Goal: Task Accomplishment & Management: Complete application form

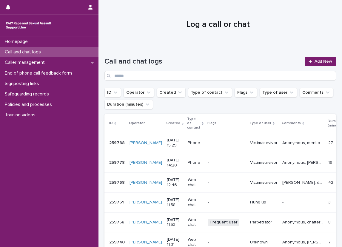
drag, startPoint x: 0, startPoint y: 0, endPoint x: 320, endPoint y: 67, distance: 326.5
click at [320, 67] on div "Call and chat logs Add New" at bounding box center [219, 69] width 231 height 24
click at [315, 63] on span "Add New" at bounding box center [323, 61] width 18 height 4
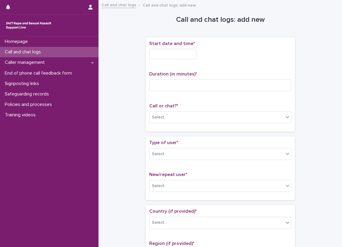
click at [196, 49] on input "text" at bounding box center [172, 54] width 47 height 10
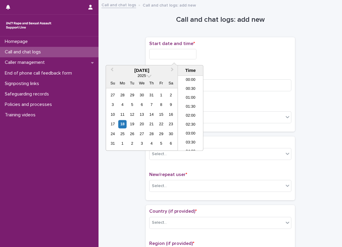
scroll to position [119, 0]
click at [191, 107] on li "08:00" at bounding box center [190, 104] width 25 height 9
click at [194, 56] on input "**********" at bounding box center [172, 54] width 47 height 10
type input "**********"
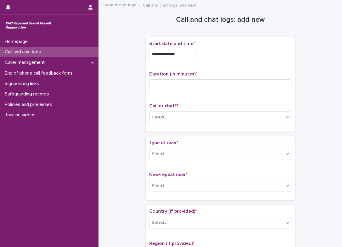
click at [226, 69] on div "**********" at bounding box center [220, 84] width 142 height 87
click at [210, 85] on input at bounding box center [220, 85] width 142 height 12
type input "**"
click at [213, 75] on p "Duration (in minutes) *" at bounding box center [220, 74] width 142 height 6
click at [162, 126] on div "Call or chat? * Select..." at bounding box center [220, 115] width 142 height 25
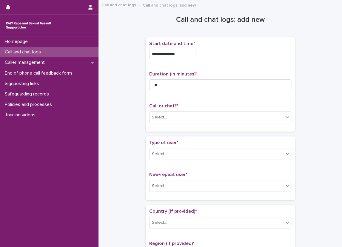
click at [163, 123] on div "Call or chat? * Select..." at bounding box center [220, 115] width 142 height 25
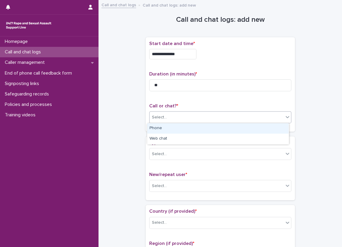
click at [168, 122] on div "Select..." at bounding box center [220, 117] width 142 height 12
click at [168, 131] on div "Phone" at bounding box center [217, 128] width 141 height 10
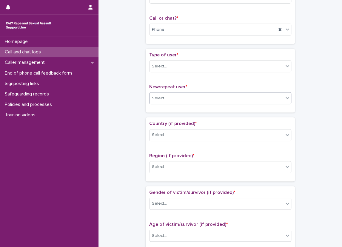
scroll to position [89, 0]
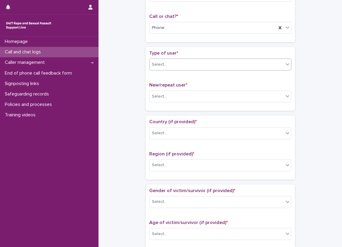
click at [202, 68] on div "Select..." at bounding box center [216, 65] width 134 height 10
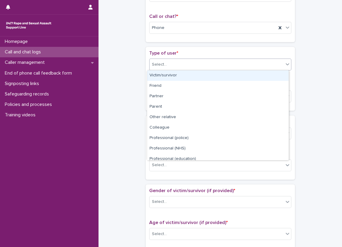
click at [190, 73] on div "Victim/survivor" at bounding box center [217, 75] width 141 height 10
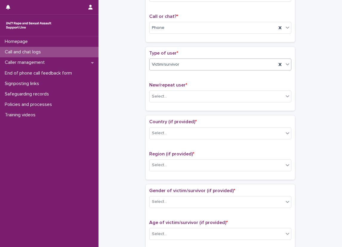
click at [188, 103] on div "New/repeat user * Select..." at bounding box center [220, 94] width 142 height 25
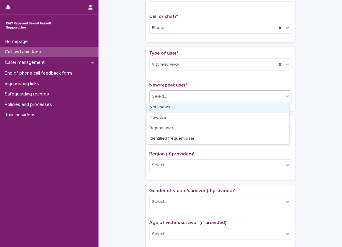
click at [188, 97] on div "Select..." at bounding box center [216, 97] width 134 height 10
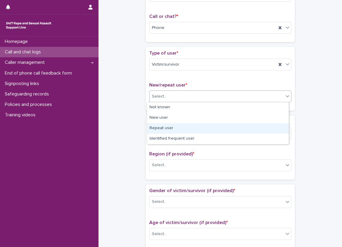
click at [185, 125] on div "Repeat user" at bounding box center [217, 128] width 141 height 10
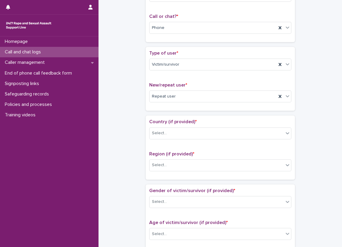
click at [165, 115] on div "Country (if provided) * Select... Region (if provided) * Select..." at bounding box center [219, 147] width 149 height 64
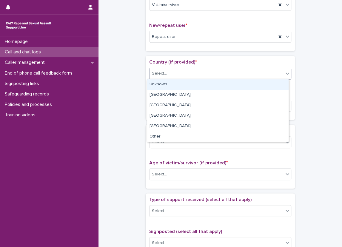
click at [181, 68] on div "Select..." at bounding box center [220, 74] width 142 height 12
drag, startPoint x: 184, startPoint y: 86, endPoint x: 183, endPoint y: 91, distance: 4.8
click at [183, 87] on div "Unknown" at bounding box center [217, 84] width 141 height 10
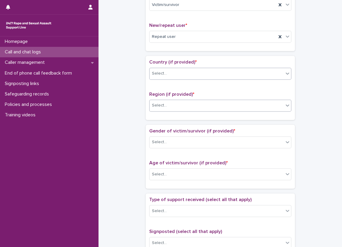
click at [181, 100] on div "Select..." at bounding box center [216, 105] width 134 height 10
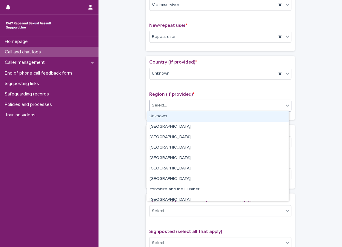
click at [171, 118] on div "Unknown" at bounding box center [217, 116] width 141 height 10
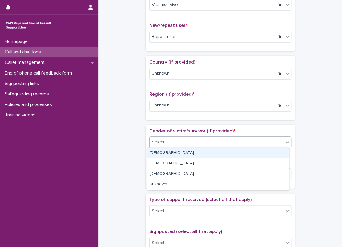
click at [163, 139] on div "Select..." at bounding box center [159, 142] width 15 height 6
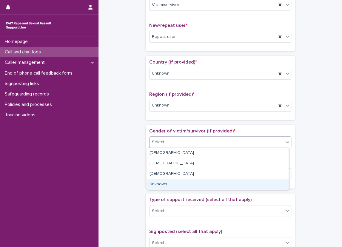
click at [165, 182] on div "Unknown" at bounding box center [217, 184] width 141 height 10
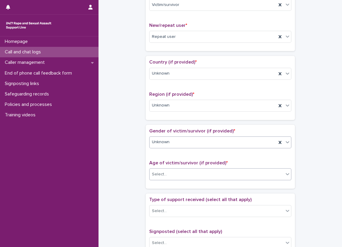
click at [163, 176] on div "Select..." at bounding box center [159, 174] width 15 height 6
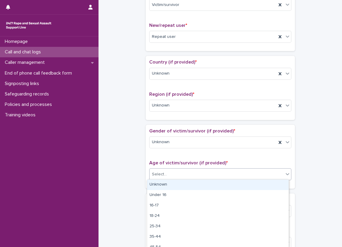
click at [162, 185] on div "Unknown" at bounding box center [217, 184] width 141 height 10
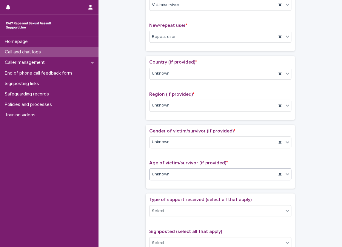
click at [141, 157] on div "**********" at bounding box center [219, 160] width 231 height 610
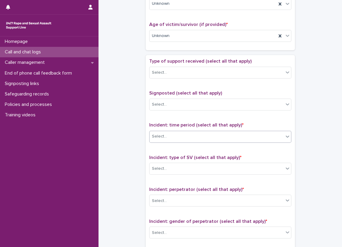
scroll to position [328, 0]
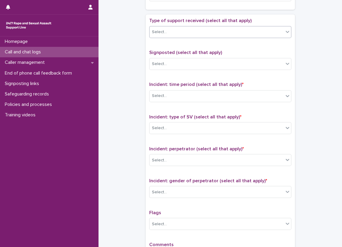
click at [176, 27] on div "Select..." at bounding box center [216, 32] width 134 height 10
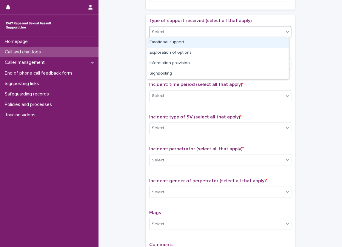
click at [177, 42] on div "Emotional support" at bounding box center [217, 42] width 141 height 10
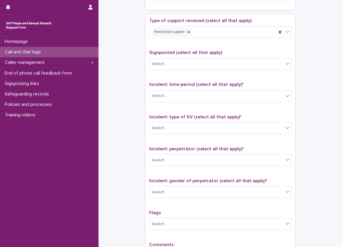
click at [223, 46] on div "Type of support received (select all that apply) Emotional support Signposted (…" at bounding box center [220, 142] width 142 height 249
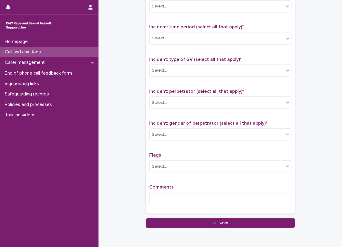
scroll to position [388, 0]
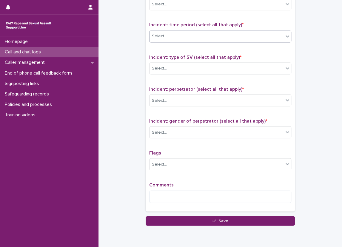
click at [220, 37] on div "Select..." at bounding box center [216, 36] width 134 height 10
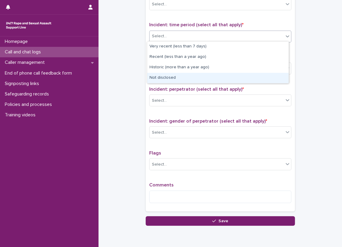
click at [199, 83] on div "Not disclosed" at bounding box center [217, 78] width 141 height 10
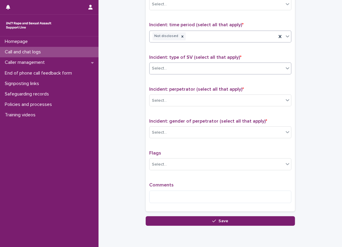
click at [195, 65] on div "Select..." at bounding box center [216, 68] width 134 height 10
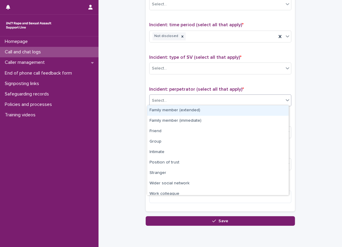
click at [215, 95] on div "Select..." at bounding box center [216, 100] width 134 height 10
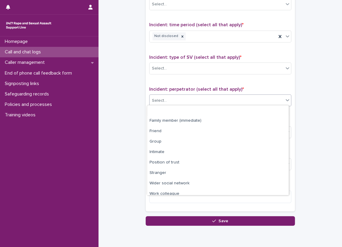
scroll to position [25, 0]
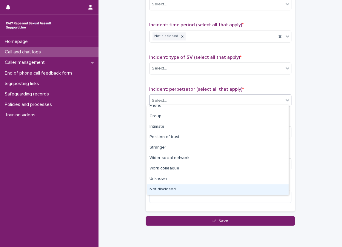
click at [182, 188] on div "Not disclosed" at bounding box center [217, 189] width 141 height 10
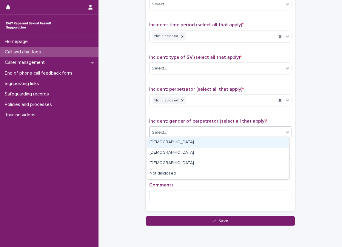
click at [171, 127] on div "Select..." at bounding box center [216, 132] width 134 height 10
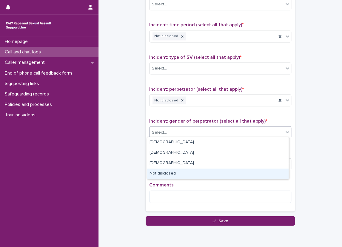
click at [166, 175] on div "Not disclosed" at bounding box center [217, 173] width 141 height 10
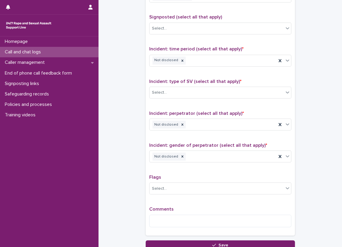
scroll to position [370, 0]
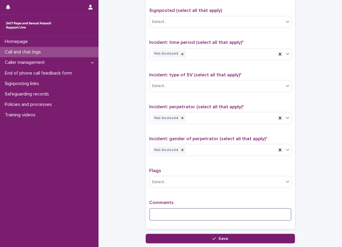
click at [164, 210] on textarea at bounding box center [220, 214] width 142 height 13
click at [168, 82] on div "Select..." at bounding box center [216, 86] width 134 height 10
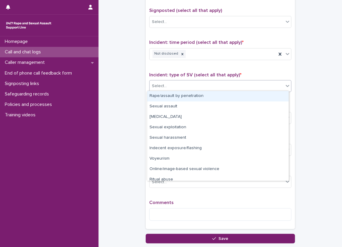
click at [279, 94] on div "Rape/assault by penetration" at bounding box center [217, 96] width 141 height 10
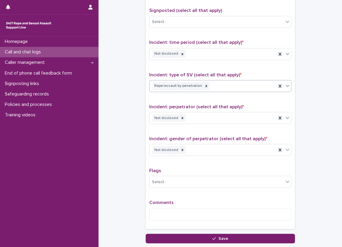
click at [239, 202] on p "Comments" at bounding box center [220, 202] width 142 height 6
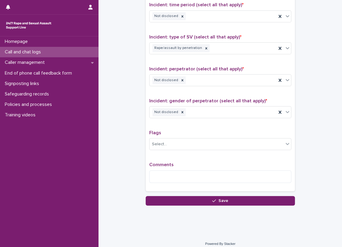
scroll to position [407, 0]
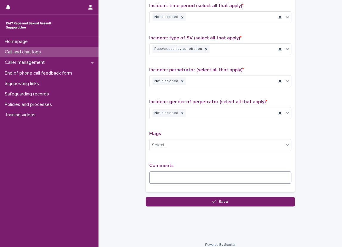
click at [227, 179] on textarea at bounding box center [220, 177] width 142 height 13
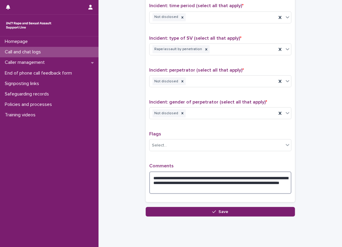
click at [210, 185] on textarea "**********" at bounding box center [220, 182] width 142 height 23
paste textarea
type textarea "**********"
click at [270, 186] on textarea "**********" at bounding box center [220, 182] width 142 height 23
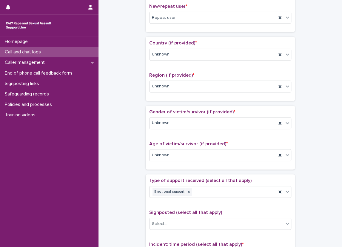
scroll to position [0, 0]
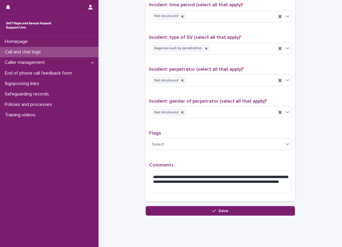
scroll to position [421, 0]
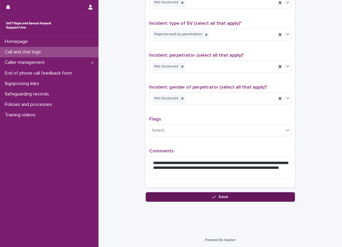
click at [180, 195] on button "Save" at bounding box center [219, 197] width 149 height 10
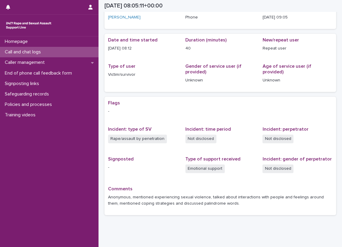
scroll to position [23, 0]
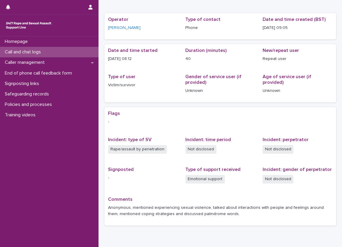
click at [63, 51] on div "Call and chat logs" at bounding box center [49, 52] width 98 height 10
